Goal: Task Accomplishment & Management: Manage account settings

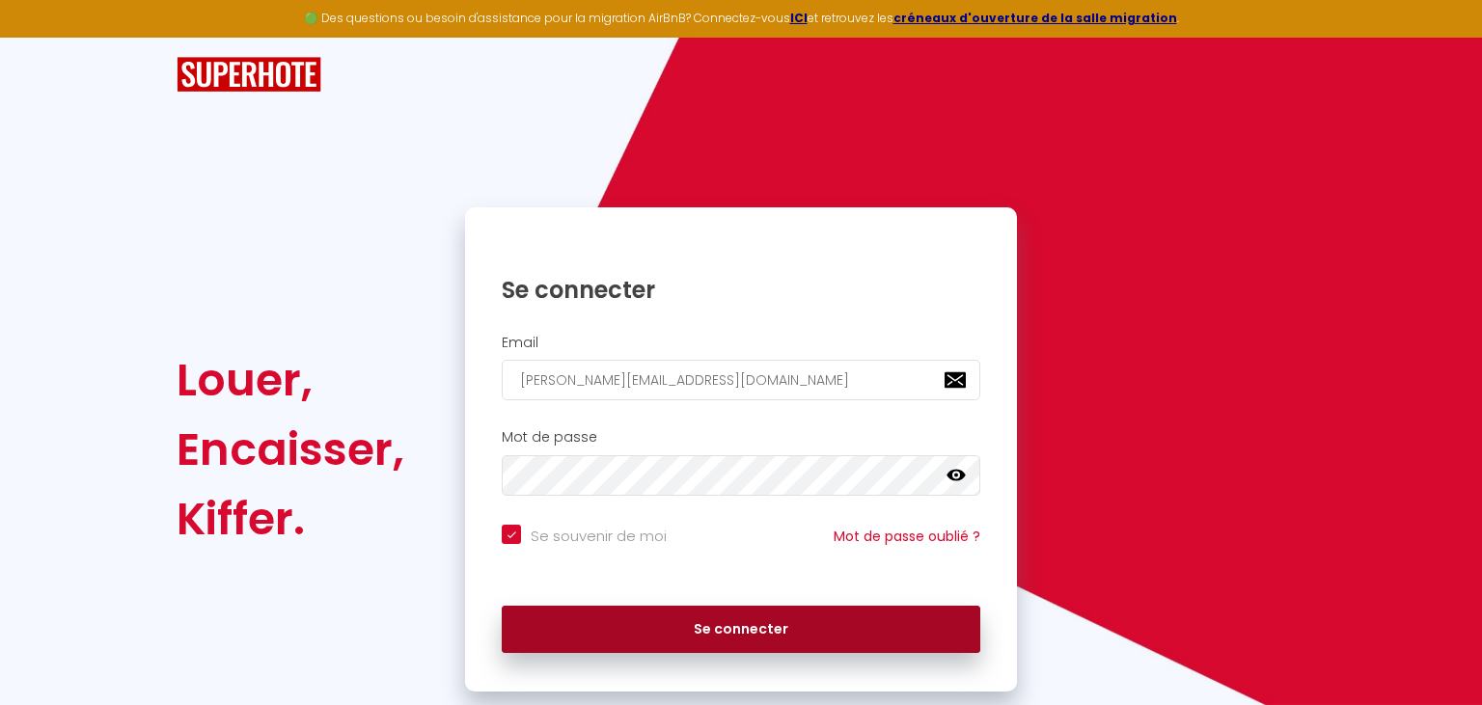
click at [823, 621] on button "Se connecter" at bounding box center [741, 630] width 478 height 48
checkbox input "true"
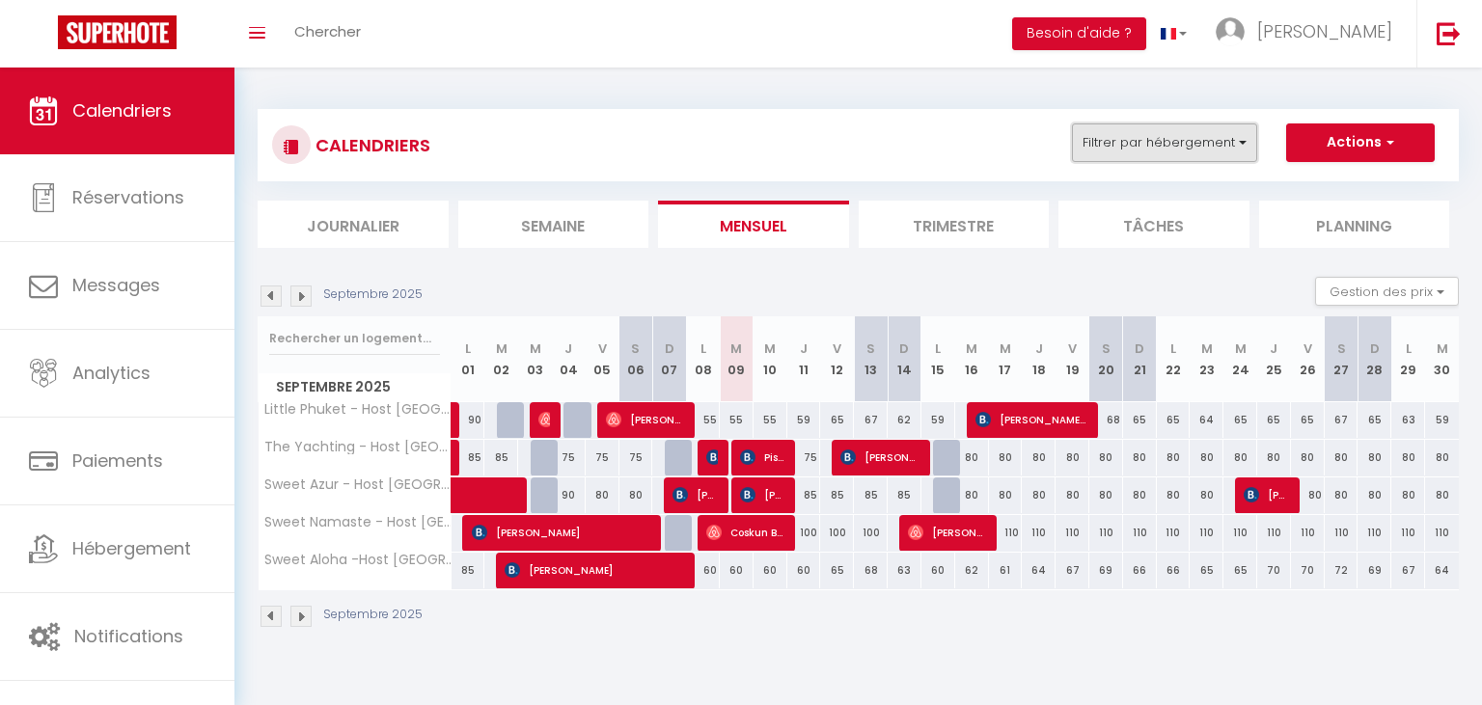
click at [1109, 155] on button "Filtrer par hébergement" at bounding box center [1164, 142] width 185 height 39
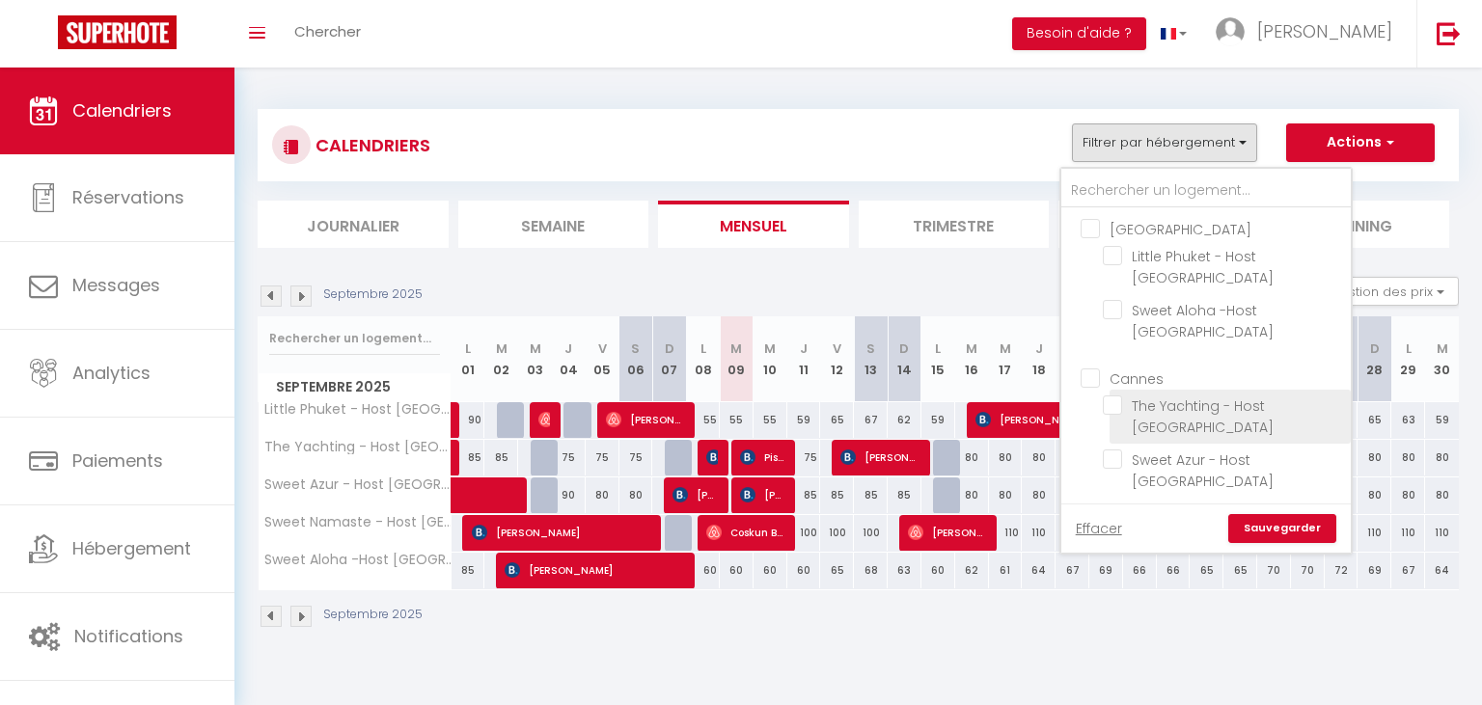
click at [1114, 395] on input "The Yachting - Host [GEOGRAPHIC_DATA]" at bounding box center [1223, 404] width 241 height 19
checkbox input "true"
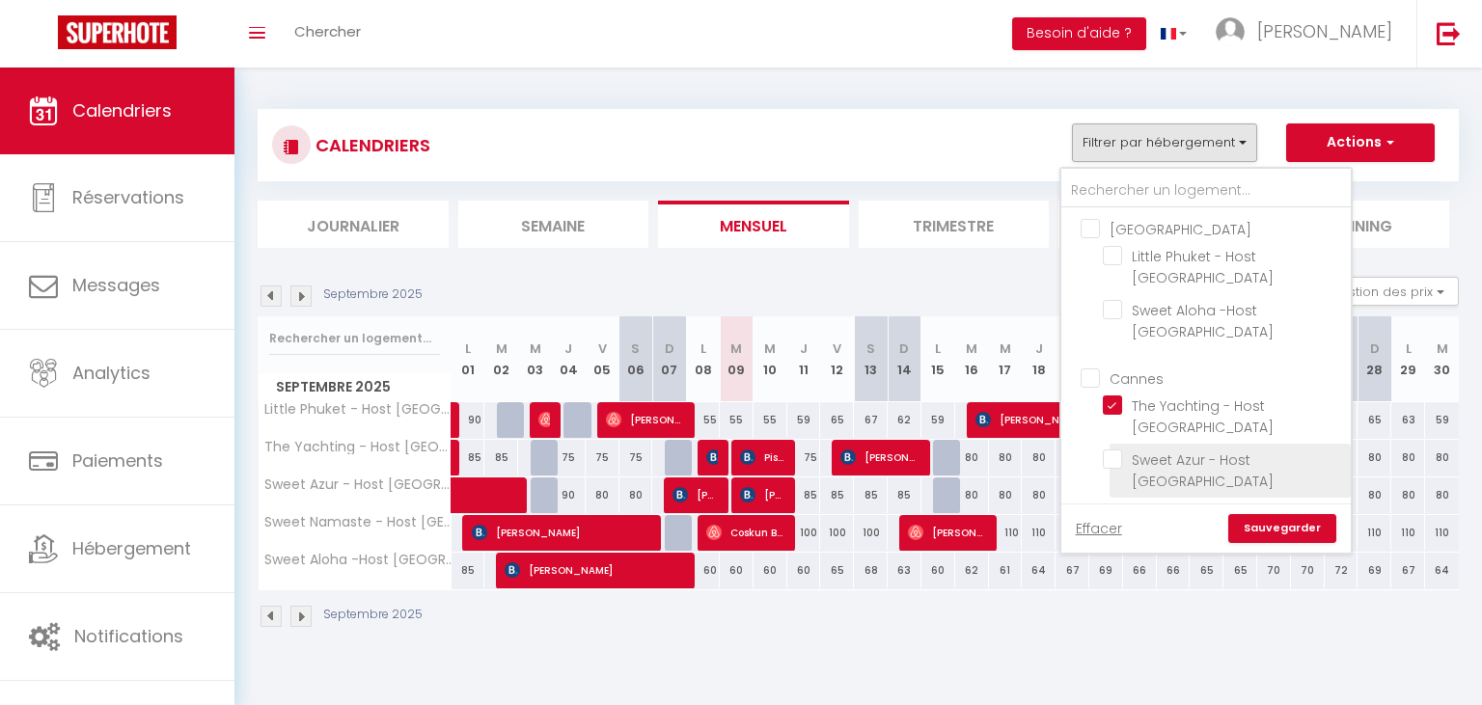
checkbox input "false"
click at [1117, 450] on input "Sweet Azur - Host [GEOGRAPHIC_DATA]" at bounding box center [1223, 459] width 241 height 19
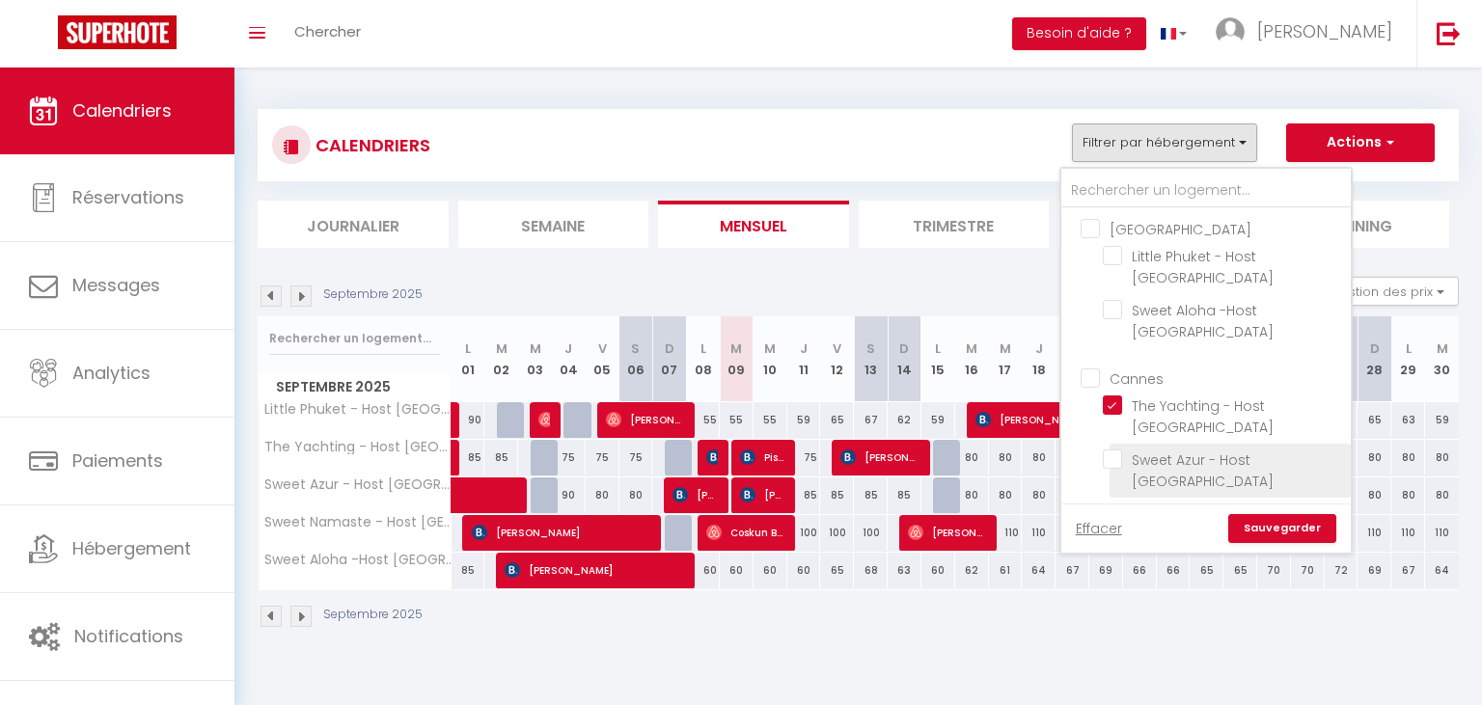
checkbox input "true"
checkbox input "false"
click at [1250, 514] on link "Sauvegarder" at bounding box center [1282, 528] width 108 height 29
